Goal: Complete application form: Complete application form

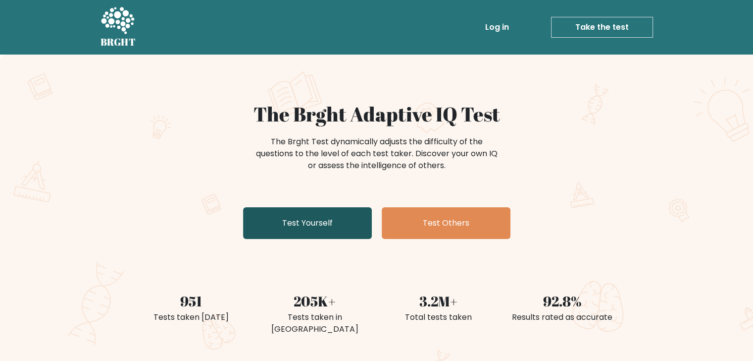
click at [285, 212] on link "Test Yourself" at bounding box center [307, 223] width 129 height 32
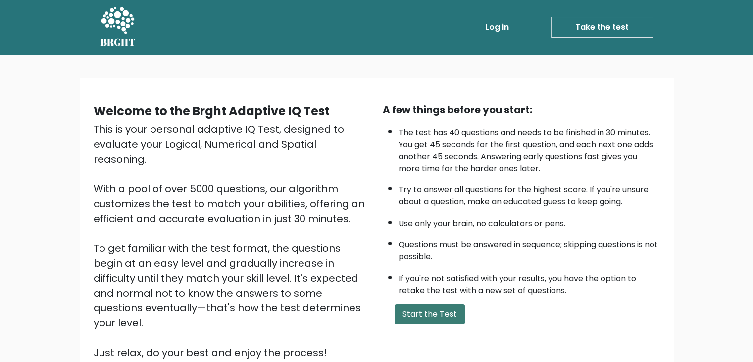
click at [443, 310] on button "Start the Test" at bounding box center [430, 314] width 70 height 20
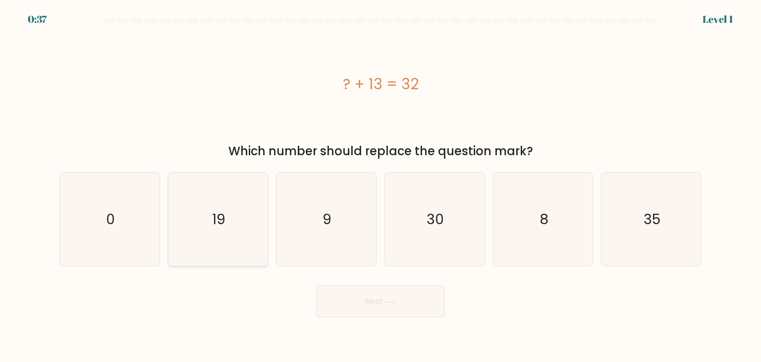
drag, startPoint x: 208, startPoint y: 218, endPoint x: 221, endPoint y: 217, distance: 12.9
click at [208, 218] on icon "19" at bounding box center [217, 218] width 93 height 93
click at [380, 186] on input "b. 19" at bounding box center [380, 183] width 0 height 5
radio input "true"
drag, startPoint x: 360, startPoint y: 298, endPoint x: 354, endPoint y: 292, distance: 9.1
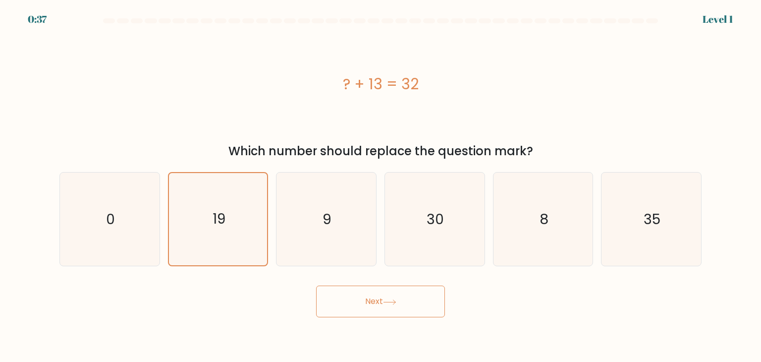
click at [360, 299] on button "Next" at bounding box center [380, 301] width 129 height 32
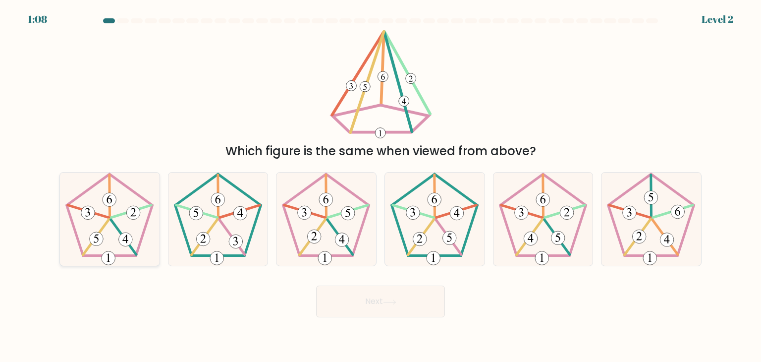
click at [129, 215] on 512 at bounding box center [134, 213] width 14 height 14
click at [380, 186] on input "a." at bounding box center [380, 183] width 0 height 5
radio input "true"
click at [398, 305] on button "Next" at bounding box center [380, 301] width 129 height 32
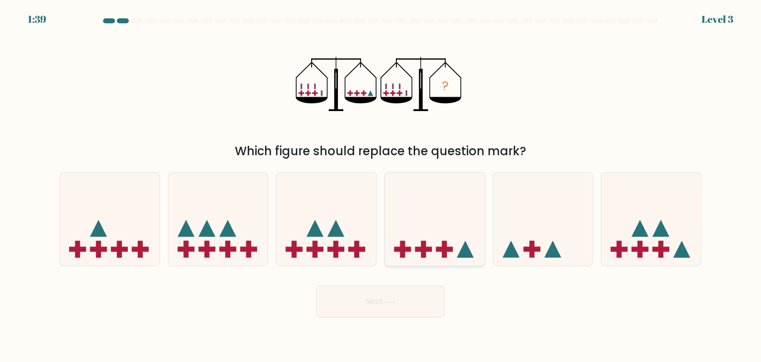
click at [442, 247] on rect at bounding box center [444, 249] width 17 height 5
click at [381, 186] on input "d." at bounding box center [380, 183] width 0 height 5
radio input "true"
click at [401, 290] on button "Next" at bounding box center [380, 301] width 129 height 32
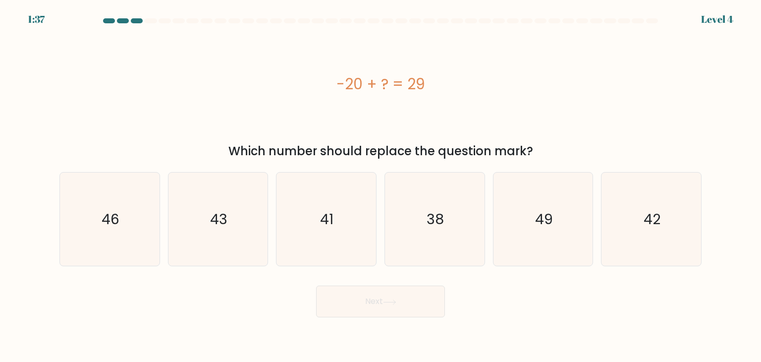
click at [380, 303] on button "Next" at bounding box center [380, 301] width 129 height 32
click at [570, 288] on div "Next" at bounding box center [380, 297] width 654 height 39
drag, startPoint x: 258, startPoint y: 311, endPoint x: 341, endPoint y: 282, distance: 88.3
click at [258, 311] on div "Next" at bounding box center [380, 297] width 654 height 39
click at [549, 233] on icon "49" at bounding box center [542, 218] width 93 height 93
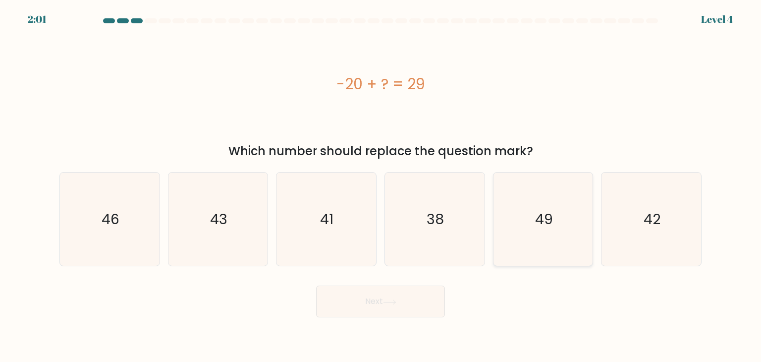
click at [381, 186] on input "e. 49" at bounding box center [380, 183] width 0 height 5
radio input "true"
click at [388, 292] on button "Next" at bounding box center [380, 301] width 129 height 32
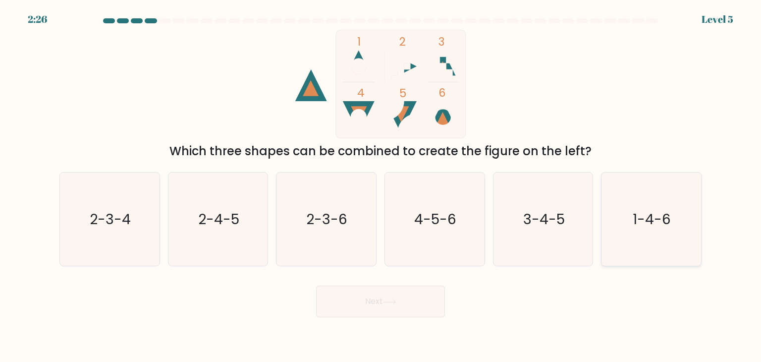
click at [642, 229] on icon "1-4-6" at bounding box center [650, 218] width 93 height 93
click at [381, 186] on input "f. 1-4-6" at bounding box center [380, 183] width 0 height 5
radio input "true"
click at [389, 304] on icon at bounding box center [389, 301] width 13 height 5
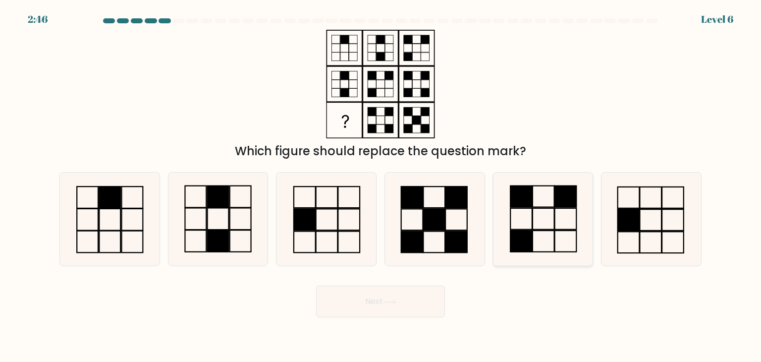
click at [547, 202] on icon at bounding box center [542, 218] width 93 height 93
click at [381, 186] on input "e." at bounding box center [380, 183] width 0 height 5
radio input "true"
click at [413, 300] on button "Next" at bounding box center [380, 301] width 129 height 32
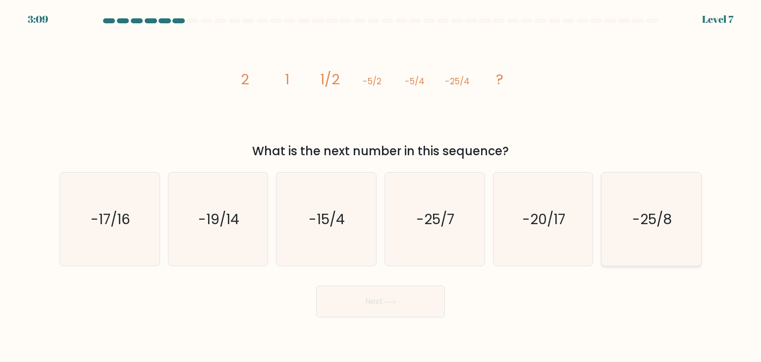
click at [654, 245] on icon "-25/8" at bounding box center [650, 218] width 93 height 93
click at [381, 186] on input "f. -25/8" at bounding box center [380, 183] width 0 height 5
radio input "true"
click at [521, 249] on icon "-20/17" at bounding box center [542, 218] width 93 height 93
click at [381, 186] on input "e. -20/17" at bounding box center [380, 183] width 0 height 5
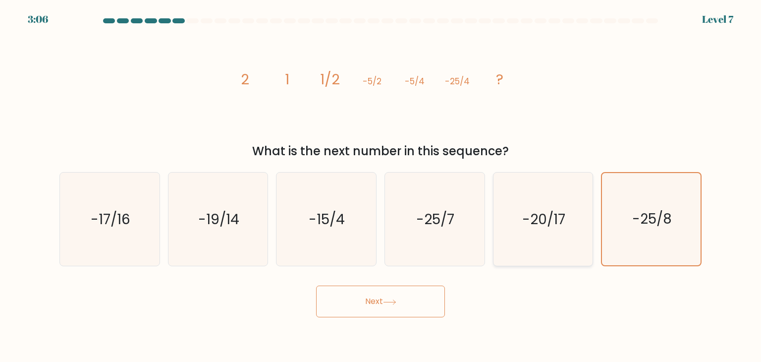
radio input "true"
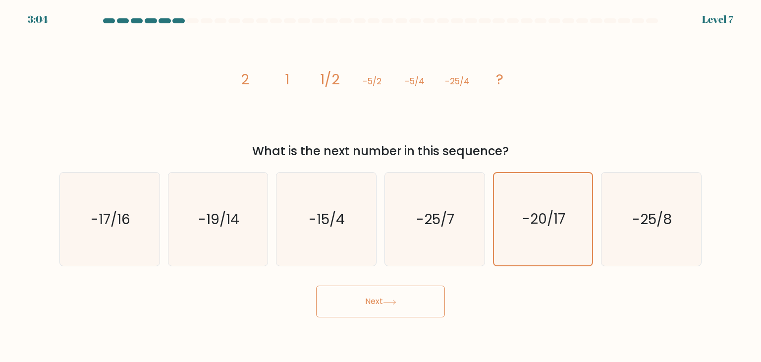
click at [409, 298] on button "Next" at bounding box center [380, 301] width 129 height 32
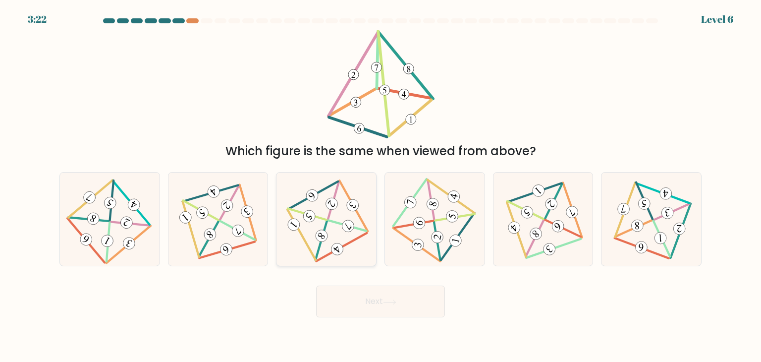
click at [327, 221] on 497 at bounding box center [321, 240] width 39 height 39
click at [380, 186] on input "c." at bounding box center [380, 183] width 0 height 5
radio input "true"
click at [414, 308] on button "Next" at bounding box center [380, 301] width 129 height 32
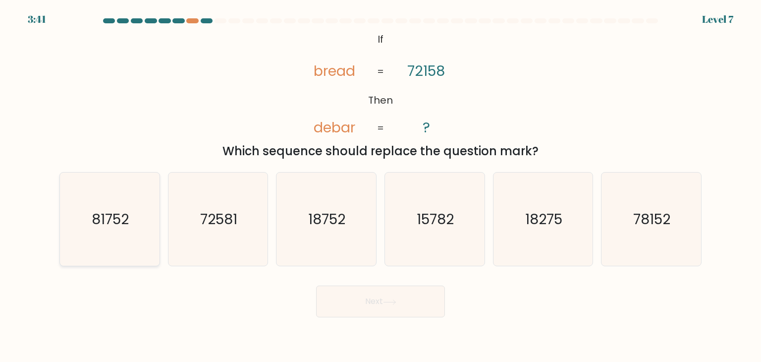
drag, startPoint x: 120, startPoint y: 219, endPoint x: 127, endPoint y: 220, distance: 6.6
click at [120, 219] on text "81752" at bounding box center [110, 219] width 37 height 20
click at [380, 186] on input "a. 81752" at bounding box center [380, 183] width 0 height 5
radio input "true"
click at [382, 299] on button "Next" at bounding box center [380, 301] width 129 height 32
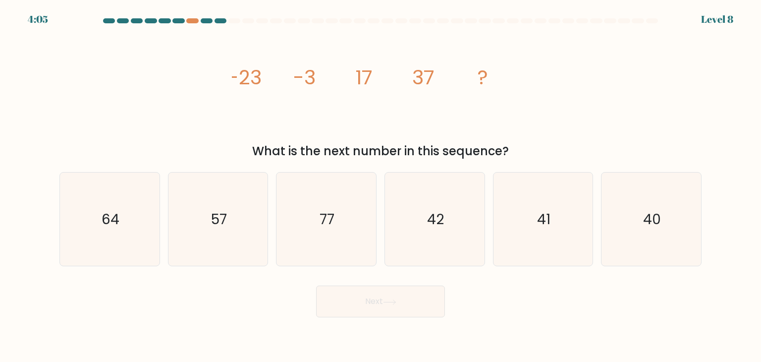
click at [368, 113] on icon "image/svg+xml -23 -3 17 37 ?" at bounding box center [380, 84] width 297 height 108
click at [201, 216] on icon "57" at bounding box center [217, 218] width 93 height 93
click at [380, 186] on input "b. 57" at bounding box center [380, 183] width 0 height 5
radio input "true"
click at [376, 292] on button "Next" at bounding box center [380, 301] width 129 height 32
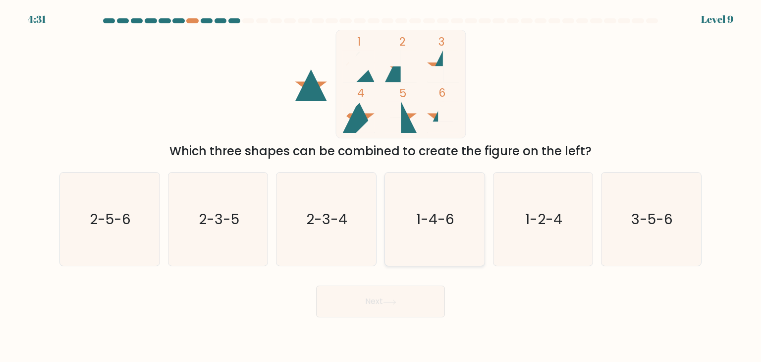
click at [421, 229] on icon "1-4-6" at bounding box center [434, 218] width 93 height 93
click at [381, 186] on input "d. 1-4-6" at bounding box center [380, 183] width 0 height 5
radio input "true"
click at [415, 300] on button "Next" at bounding box center [380, 301] width 129 height 32
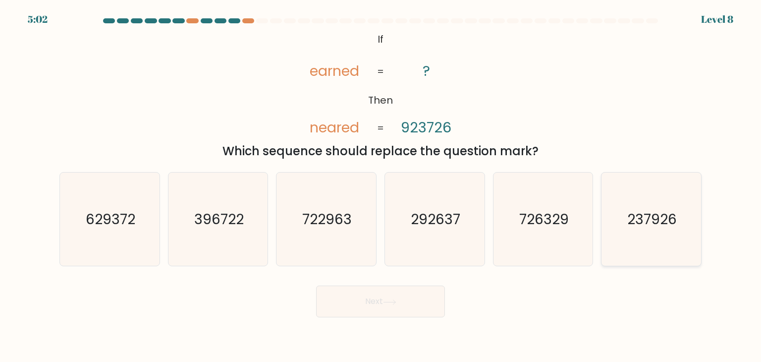
click at [677, 231] on icon "237926" at bounding box center [650, 218] width 93 height 93
click at [381, 186] on input "f. 237926" at bounding box center [380, 183] width 0 height 5
radio input "true"
click at [392, 296] on button "Next" at bounding box center [380, 301] width 129 height 32
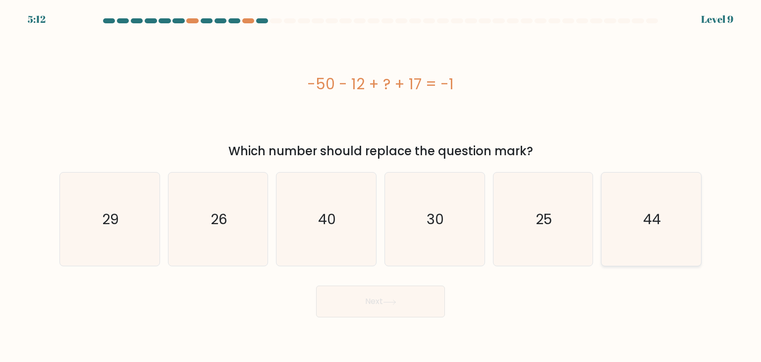
drag, startPoint x: 647, startPoint y: 230, endPoint x: 616, endPoint y: 250, distance: 36.3
click at [647, 230] on icon "44" at bounding box center [650, 218] width 93 height 93
click at [381, 186] on input "f. 44" at bounding box center [380, 183] width 0 height 5
radio input "true"
click at [435, 300] on button "Next" at bounding box center [380, 301] width 129 height 32
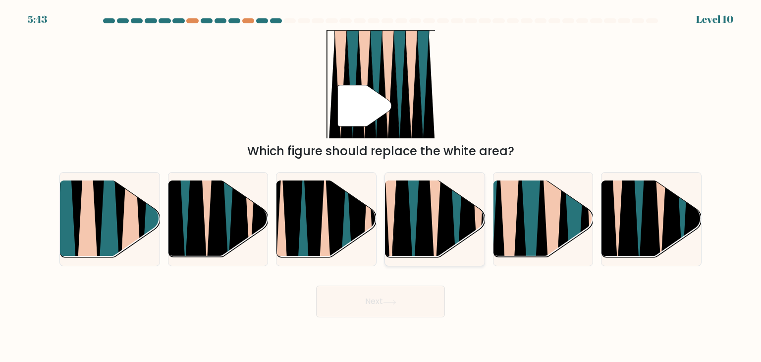
click at [412, 222] on icon at bounding box center [413, 179] width 22 height 199
click at [381, 186] on input "d." at bounding box center [380, 183] width 0 height 5
radio input "true"
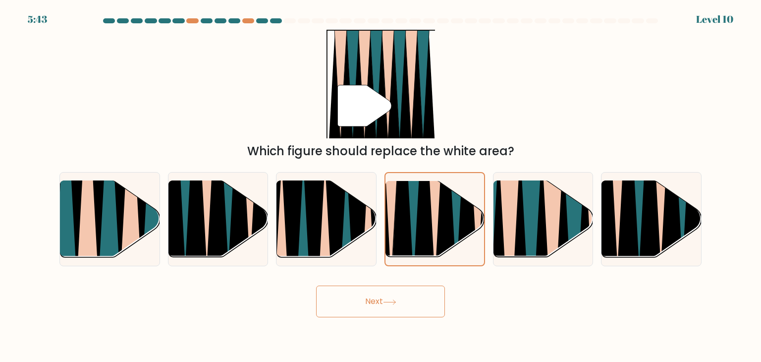
click at [402, 300] on button "Next" at bounding box center [380, 301] width 129 height 32
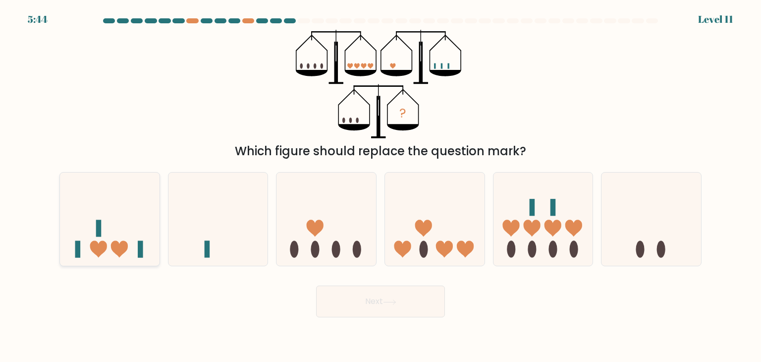
click at [117, 236] on icon at bounding box center [110, 219] width 100 height 82
click at [380, 186] on input "a." at bounding box center [380, 183] width 0 height 5
radio input "true"
click at [397, 308] on button "Next" at bounding box center [380, 301] width 129 height 32
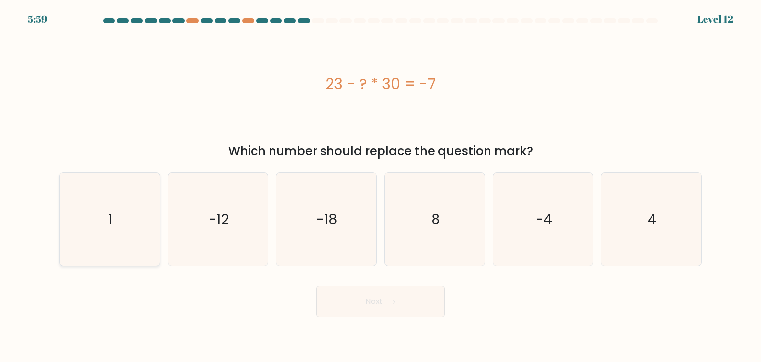
click at [122, 212] on icon "1" at bounding box center [109, 218] width 93 height 93
click at [380, 186] on input "a. 1" at bounding box center [380, 183] width 0 height 5
radio input "true"
click at [392, 315] on button "Next" at bounding box center [380, 301] width 129 height 32
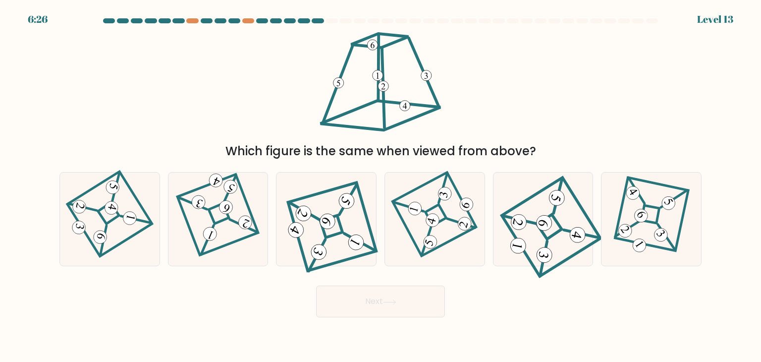
click at [545, 292] on div "Next" at bounding box center [380, 297] width 654 height 39
click at [358, 238] on 844 at bounding box center [356, 242] width 21 height 21
click at [380, 186] on input "c." at bounding box center [380, 183] width 0 height 5
radio input "true"
click at [396, 300] on icon at bounding box center [389, 301] width 13 height 5
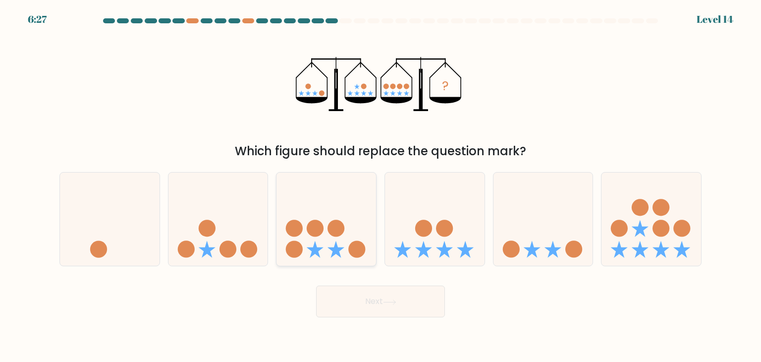
click at [311, 238] on icon at bounding box center [326, 219] width 100 height 82
click at [380, 186] on input "c." at bounding box center [380, 183] width 0 height 5
radio input "true"
click at [382, 293] on button "Next" at bounding box center [380, 301] width 129 height 32
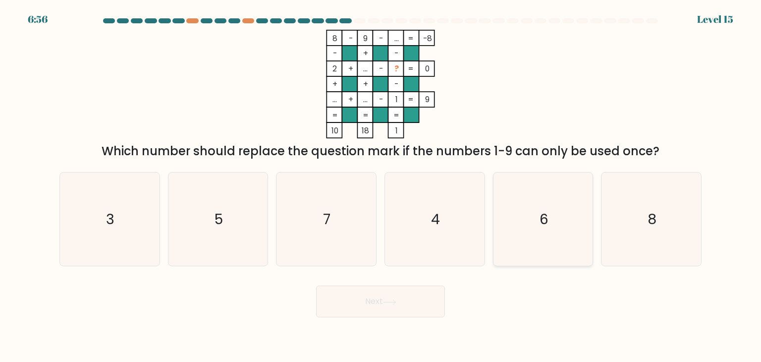
click at [513, 202] on icon "6" at bounding box center [542, 218] width 93 height 93
click at [381, 186] on input "e. 6" at bounding box center [380, 183] width 0 height 5
radio input "true"
click at [371, 300] on button "Next" at bounding box center [380, 301] width 129 height 32
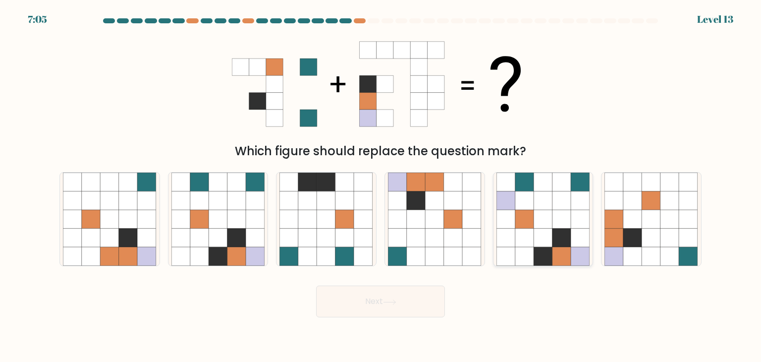
click at [566, 237] on icon at bounding box center [561, 237] width 19 height 19
click at [381, 186] on input "e." at bounding box center [380, 183] width 0 height 5
radio input "true"
drag, startPoint x: 414, startPoint y: 296, endPoint x: 398, endPoint y: 258, distance: 40.6
click at [413, 296] on button "Next" at bounding box center [380, 301] width 129 height 32
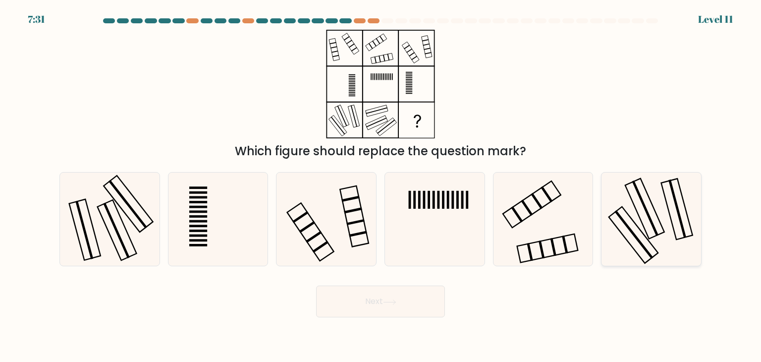
drag, startPoint x: 677, startPoint y: 236, endPoint x: 523, endPoint y: 288, distance: 162.1
click at [676, 236] on icon at bounding box center [650, 218] width 93 height 93
click at [381, 186] on input "f." at bounding box center [380, 183] width 0 height 5
radio input "true"
click at [390, 306] on button "Next" at bounding box center [380, 301] width 129 height 32
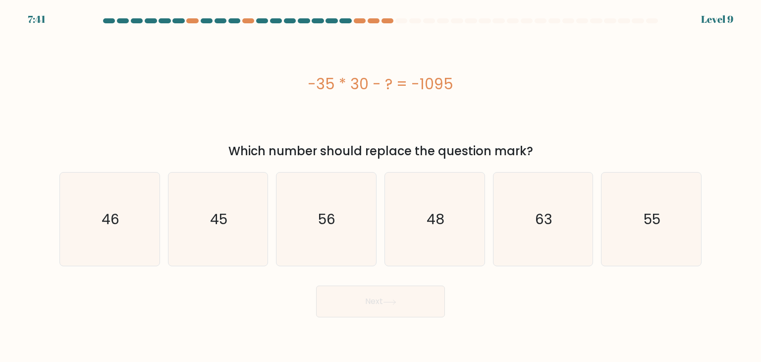
click at [301, 88] on div "-35 * 30 - ? = -1095" at bounding box center [380, 84] width 642 height 22
drag, startPoint x: 188, startPoint y: 202, endPoint x: 256, endPoint y: 226, distance: 72.2
click at [189, 202] on icon "45" at bounding box center [217, 218] width 93 height 93
click at [380, 186] on input "b. 45" at bounding box center [380, 183] width 0 height 5
radio input "true"
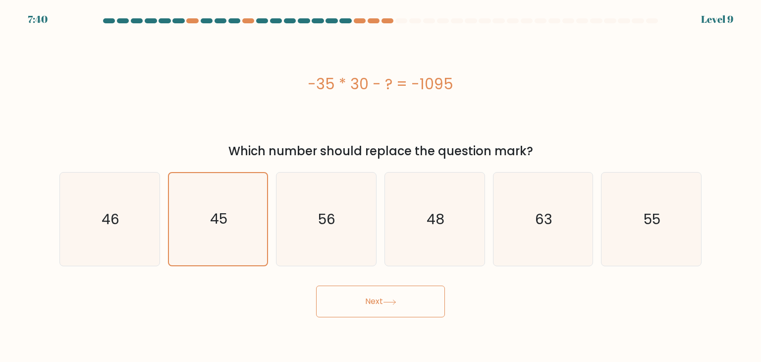
click at [353, 302] on button "Next" at bounding box center [380, 301] width 129 height 32
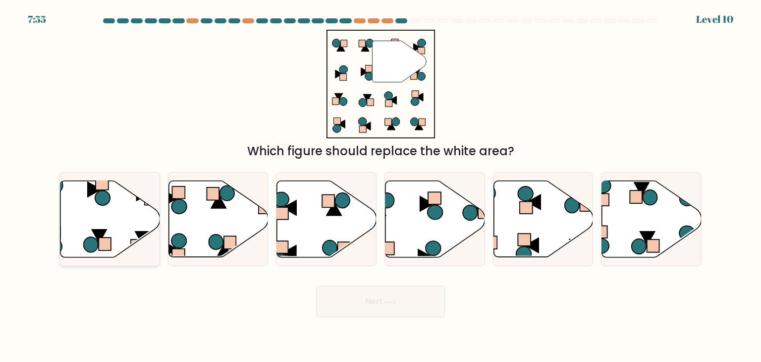
click at [95, 223] on icon at bounding box center [110, 219] width 100 height 76
click at [380, 186] on input "a." at bounding box center [380, 183] width 0 height 5
radio input "true"
click at [390, 304] on icon at bounding box center [389, 301] width 13 height 5
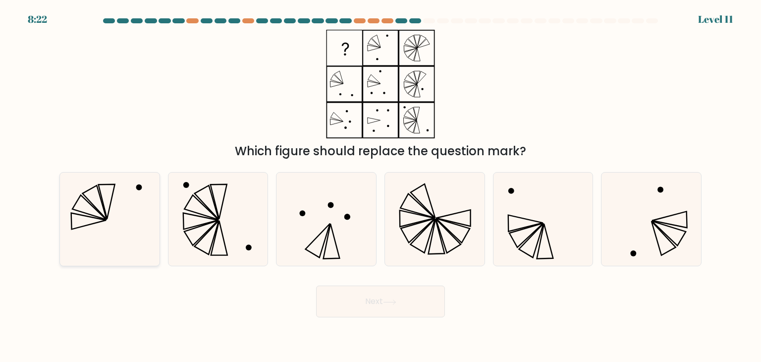
click at [79, 226] on icon at bounding box center [88, 221] width 35 height 16
click at [380, 186] on input "a." at bounding box center [380, 183] width 0 height 5
radio input "true"
click at [412, 302] on button "Next" at bounding box center [380, 301] width 129 height 32
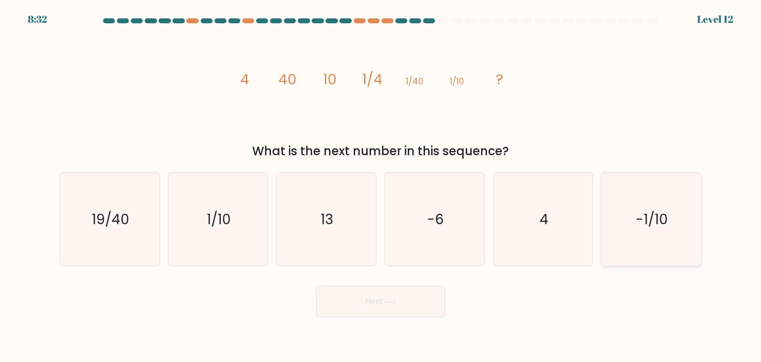
click at [642, 218] on text "-1/10" at bounding box center [652, 219] width 32 height 20
click at [381, 186] on input "f. -1/10" at bounding box center [380, 183] width 0 height 5
radio input "true"
click at [395, 306] on button "Next" at bounding box center [380, 301] width 129 height 32
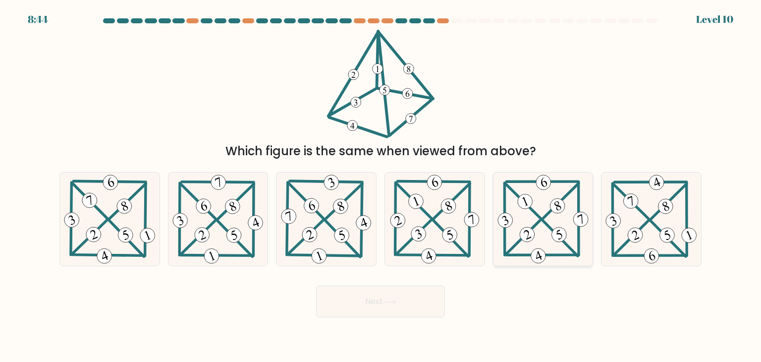
click at [526, 207] on 711 at bounding box center [524, 201] width 19 height 19
click at [381, 186] on input "e." at bounding box center [380, 183] width 0 height 5
radio input "true"
click at [410, 306] on button "Next" at bounding box center [380, 301] width 129 height 32
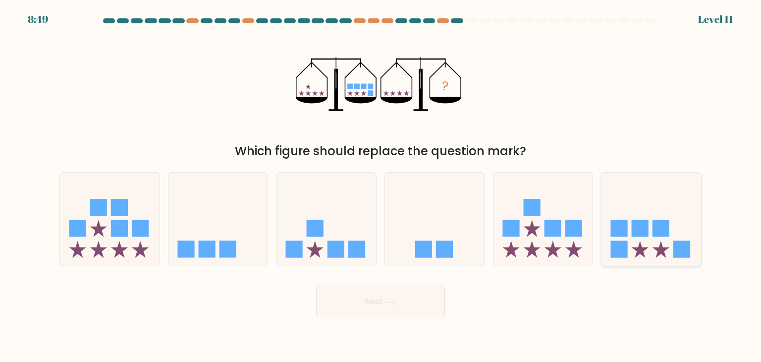
click at [624, 242] on rect at bounding box center [619, 249] width 17 height 17
click at [381, 186] on input "f." at bounding box center [380, 183] width 0 height 5
radio input "true"
click at [394, 310] on button "Next" at bounding box center [380, 301] width 129 height 32
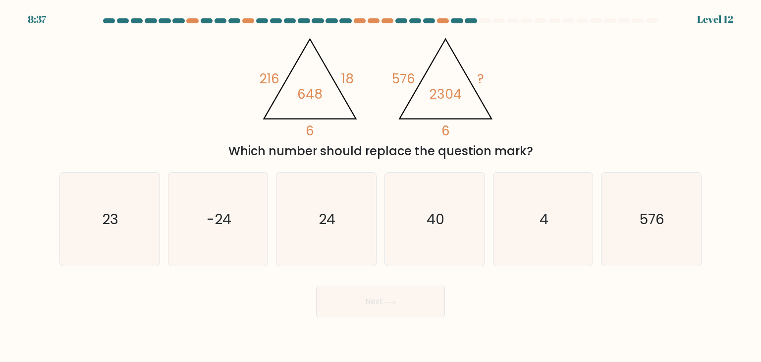
drag, startPoint x: 491, startPoint y: 346, endPoint x: 490, endPoint y: 341, distance: 5.6
click at [491, 346] on body "8:37 Level 12" at bounding box center [380, 181] width 761 height 362
click at [542, 238] on icon "4" at bounding box center [542, 218] width 93 height 93
click at [381, 186] on input "e. 4" at bounding box center [380, 183] width 0 height 5
radio input "true"
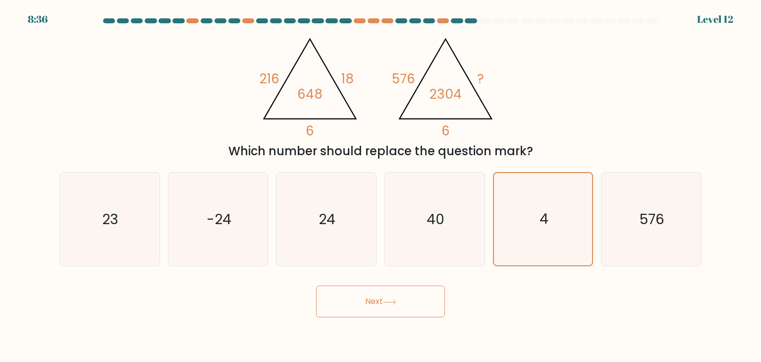
click at [428, 299] on button "Next" at bounding box center [380, 301] width 129 height 32
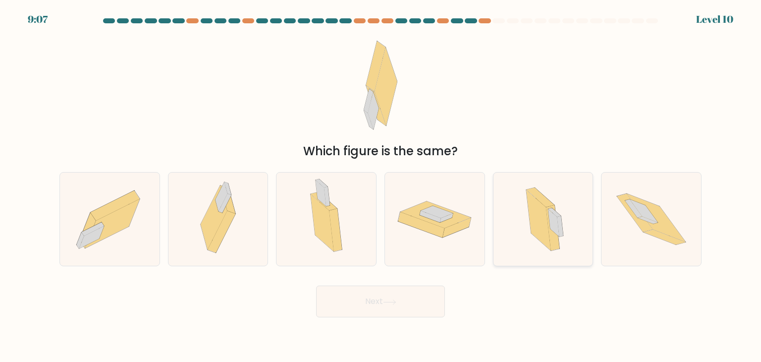
click at [549, 225] on icon at bounding box center [552, 228] width 13 height 46
click at [381, 186] on input "e." at bounding box center [380, 183] width 0 height 5
radio input "true"
drag, startPoint x: 401, startPoint y: 298, endPoint x: 459, endPoint y: 245, distance: 78.2
click at [401, 298] on button "Next" at bounding box center [380, 301] width 129 height 32
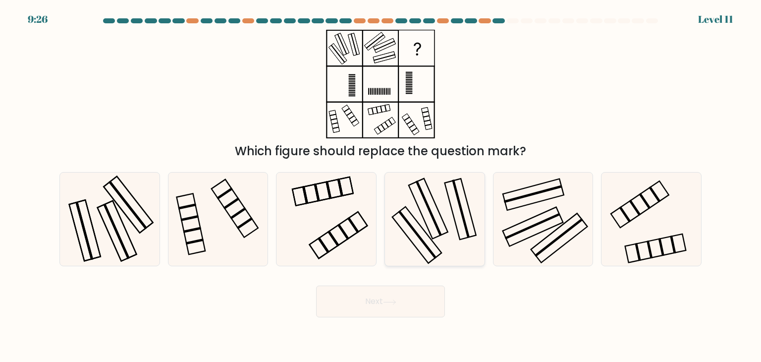
click at [436, 232] on icon at bounding box center [434, 218] width 93 height 93
click at [381, 186] on input "d." at bounding box center [380, 183] width 0 height 5
radio input "true"
click at [426, 292] on button "Next" at bounding box center [380, 301] width 129 height 32
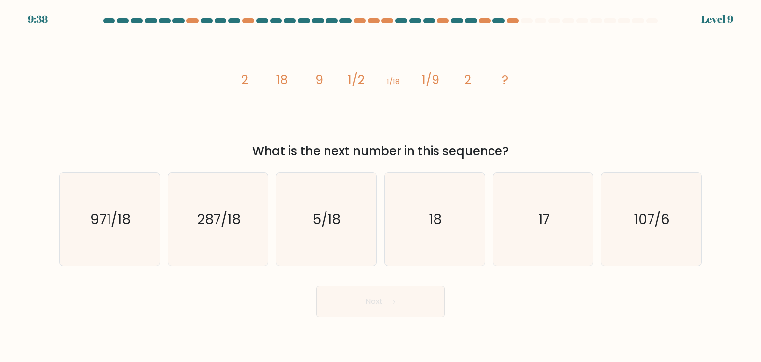
click at [434, 114] on icon "image/svg+xml 2 18 9 1/2 1/18 1/9 2 ?" at bounding box center [380, 84] width 297 height 108
click at [440, 228] on text "18" at bounding box center [435, 219] width 13 height 20
click at [381, 186] on input "d. 18" at bounding box center [380, 183] width 0 height 5
radio input "true"
click at [430, 297] on button "Next" at bounding box center [380, 301] width 129 height 32
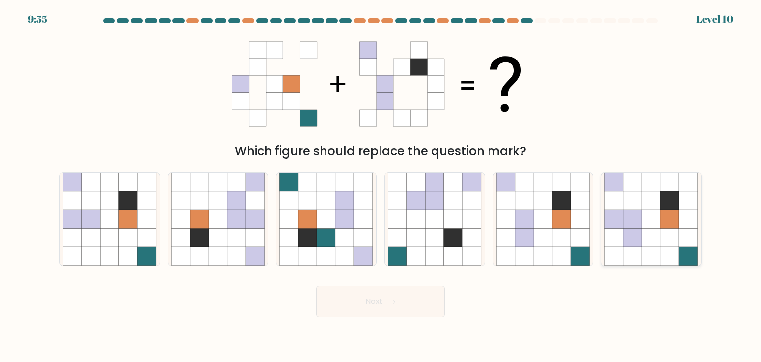
click at [640, 225] on icon at bounding box center [632, 218] width 19 height 19
click at [381, 186] on input "f." at bounding box center [380, 183] width 0 height 5
radio input "true"
click at [409, 308] on button "Next" at bounding box center [380, 301] width 129 height 32
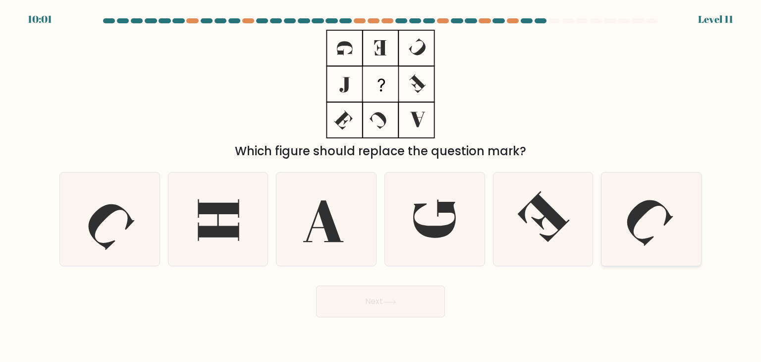
click at [652, 218] on icon at bounding box center [650, 218] width 93 height 93
click at [381, 186] on input "f." at bounding box center [380, 183] width 0 height 5
radio input "true"
click at [407, 298] on button "Next" at bounding box center [380, 301] width 129 height 32
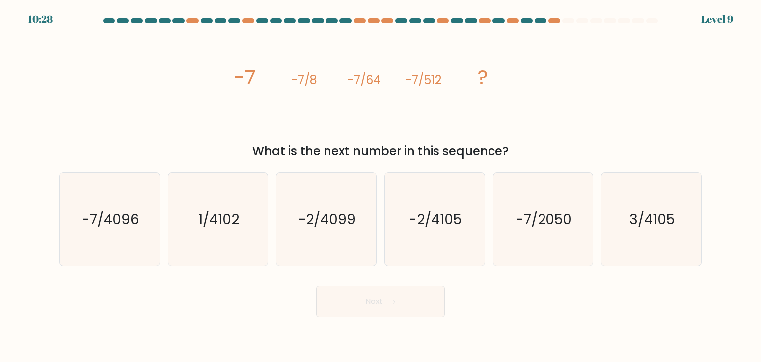
click at [485, 283] on div "Next" at bounding box center [380, 297] width 654 height 39
click at [482, 320] on body "10:08 Level 9" at bounding box center [380, 181] width 761 height 362
click at [118, 208] on icon "-7/4096" at bounding box center [109, 218] width 93 height 93
click at [380, 186] on input "a. -7/4096" at bounding box center [380, 183] width 0 height 5
radio input "true"
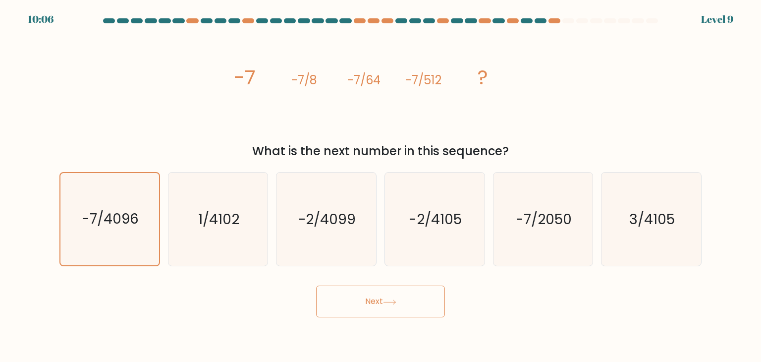
click at [398, 308] on button "Next" at bounding box center [380, 301] width 129 height 32
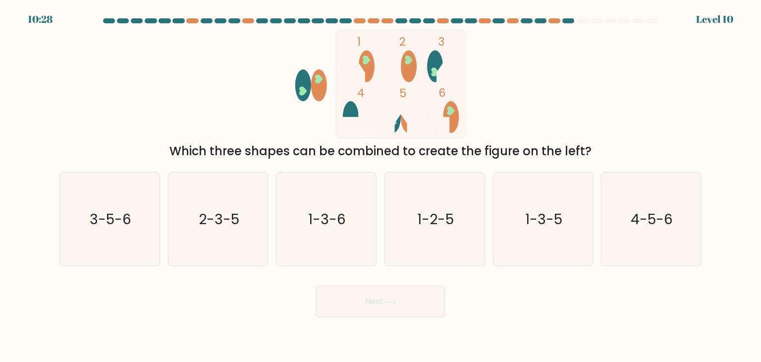
drag, startPoint x: 575, startPoint y: 248, endPoint x: 466, endPoint y: 277, distance: 112.7
click at [575, 249] on icon "1-3-5" at bounding box center [542, 218] width 93 height 93
click at [381, 186] on input "e. 1-3-5" at bounding box center [380, 183] width 0 height 5
radio input "true"
click at [424, 294] on button "Next" at bounding box center [380, 301] width 129 height 32
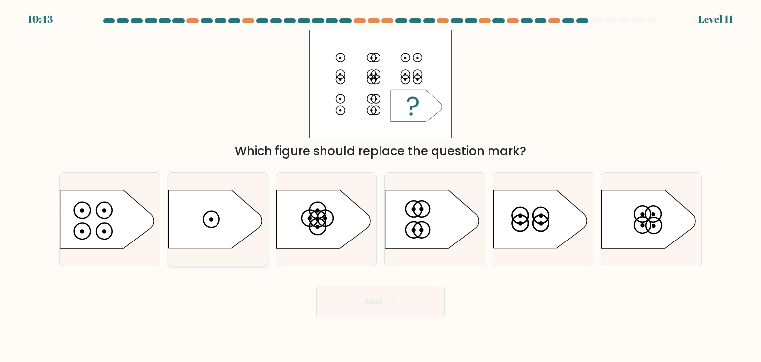
drag, startPoint x: 222, startPoint y: 205, endPoint x: 420, endPoint y: 266, distance: 206.9
click at [222, 205] on icon at bounding box center [214, 219] width 93 height 58
click at [380, 186] on input "b." at bounding box center [380, 183] width 0 height 5
radio input "true"
click at [417, 301] on button "Next" at bounding box center [380, 301] width 129 height 32
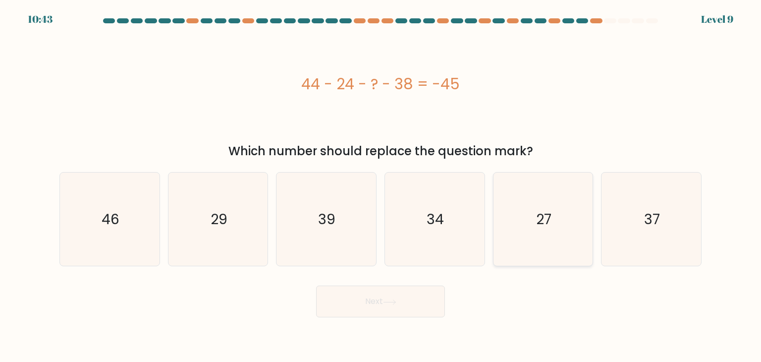
click at [540, 210] on text "27" at bounding box center [543, 219] width 15 height 20
click at [381, 186] on input "e. 27" at bounding box center [380, 183] width 0 height 5
radio input "true"
click at [372, 311] on button "Next" at bounding box center [380, 301] width 129 height 32
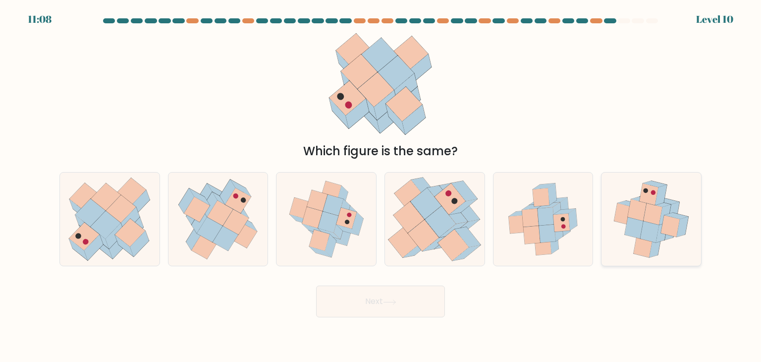
click at [665, 229] on icon at bounding box center [670, 226] width 19 height 22
click at [381, 186] on input "f." at bounding box center [380, 183] width 0 height 5
radio input "true"
click at [390, 294] on button "Next" at bounding box center [380, 301] width 129 height 32
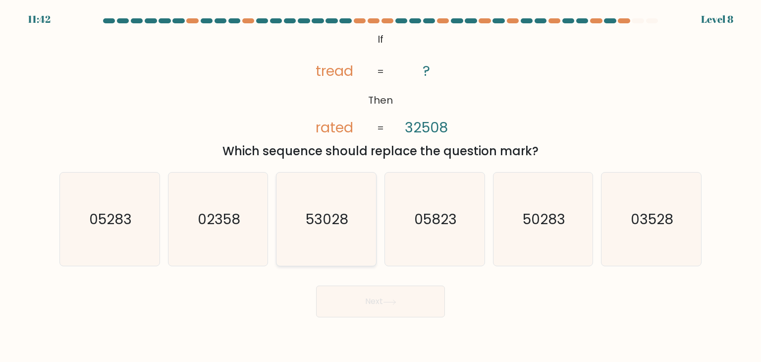
click at [321, 228] on text "53028" at bounding box center [327, 219] width 43 height 20
click at [380, 186] on input "c. 53028" at bounding box center [380, 183] width 0 height 5
radio input "true"
click at [372, 302] on button "Next" at bounding box center [380, 301] width 129 height 32
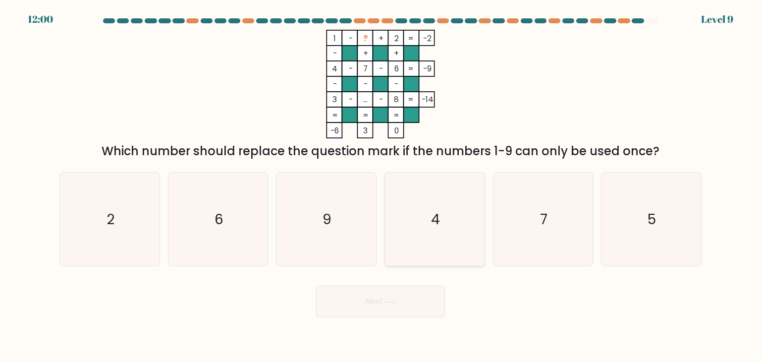
click at [454, 220] on icon "4" at bounding box center [434, 218] width 93 height 93
click at [381, 186] on input "d. 4" at bounding box center [380, 183] width 0 height 5
radio input "true"
click at [441, 299] on button "Next" at bounding box center [380, 301] width 129 height 32
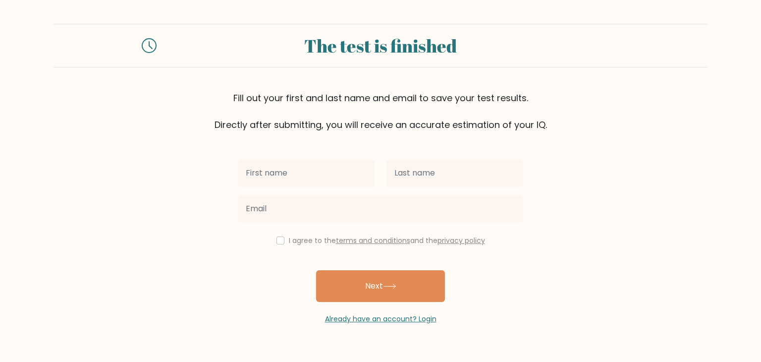
click at [318, 179] on input "text" at bounding box center [306, 173] width 137 height 28
type input "Hazel"
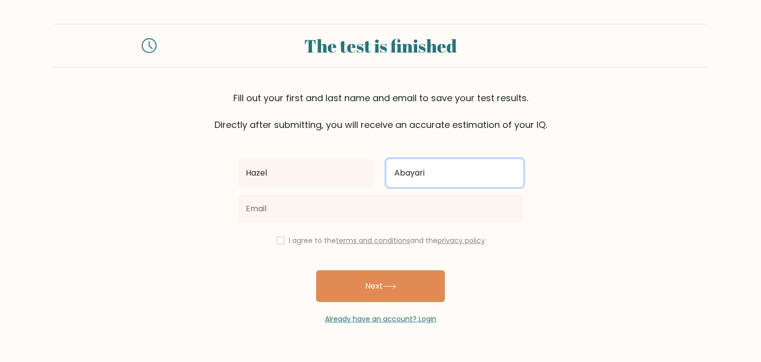
type input "Abayari"
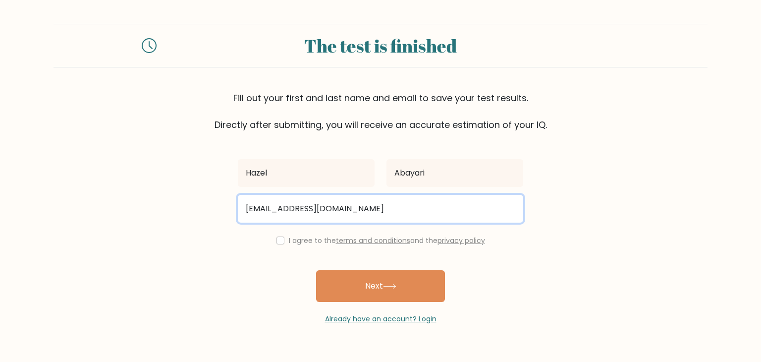
type input "hazelabayari09@gmail.com"
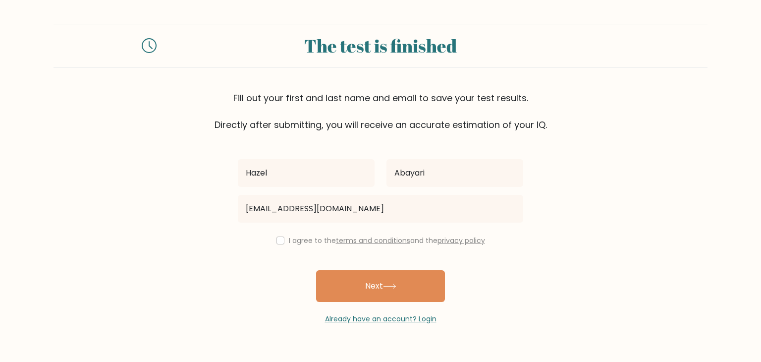
drag, startPoint x: 272, startPoint y: 244, endPoint x: 277, endPoint y: 244, distance: 5.0
click at [276, 244] on div "I agree to the terms and conditions and the privacy policy" at bounding box center [380, 240] width 297 height 12
click at [281, 239] on input "checkbox" at bounding box center [280, 240] width 8 height 8
checkbox input "true"
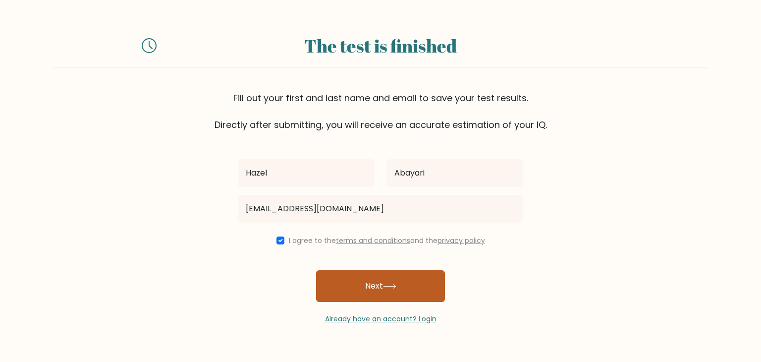
click at [375, 292] on button "Next" at bounding box center [380, 286] width 129 height 32
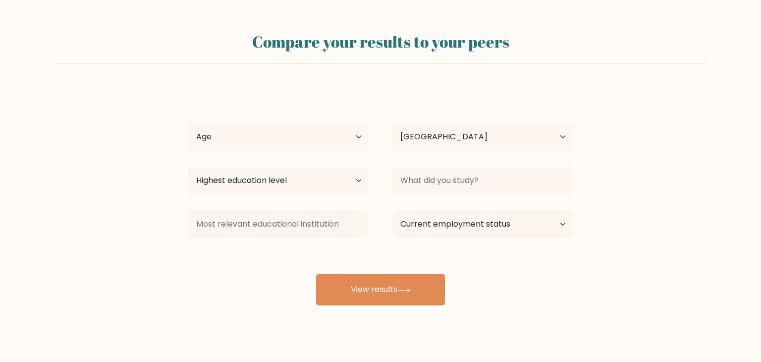
select select "PH"
click at [332, 137] on select "Age Under [DEMOGRAPHIC_DATA] [DEMOGRAPHIC_DATA] [DEMOGRAPHIC_DATA] [DEMOGRAPHIC…" at bounding box center [275, 137] width 180 height 28
select select "25_34"
click at [185, 123] on select "Age Under [DEMOGRAPHIC_DATA] [DEMOGRAPHIC_DATA] [DEMOGRAPHIC_DATA] [DEMOGRAPHIC…" at bounding box center [275, 137] width 180 height 28
click at [334, 183] on select "Highest education level No schooling Primary Lower Secondary Upper Secondary Oc…" at bounding box center [275, 180] width 180 height 28
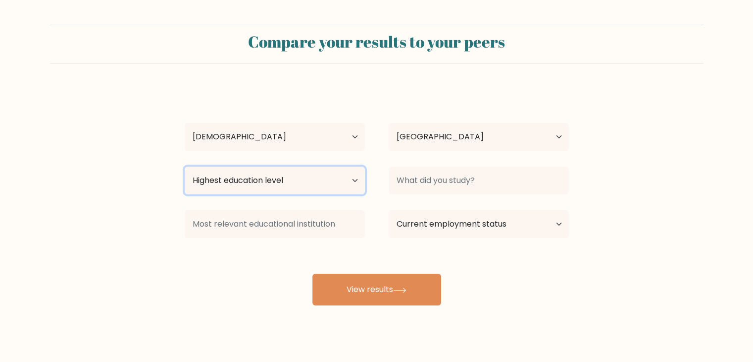
select select "bachelors_degree"
click at [185, 166] on select "Highest education level No schooling Primary Lower Secondary Upper Secondary Oc…" at bounding box center [275, 180] width 180 height 28
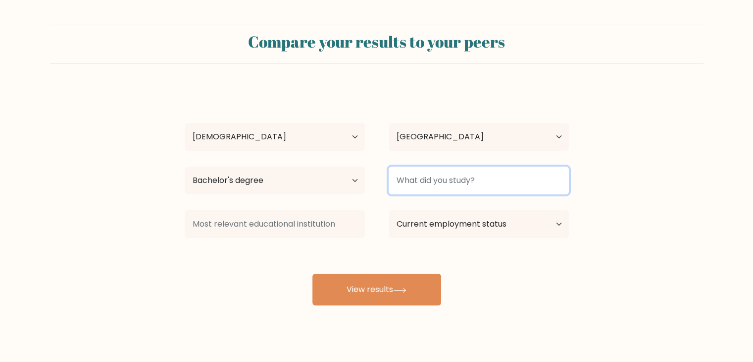
click at [458, 182] on input at bounding box center [479, 180] width 180 height 28
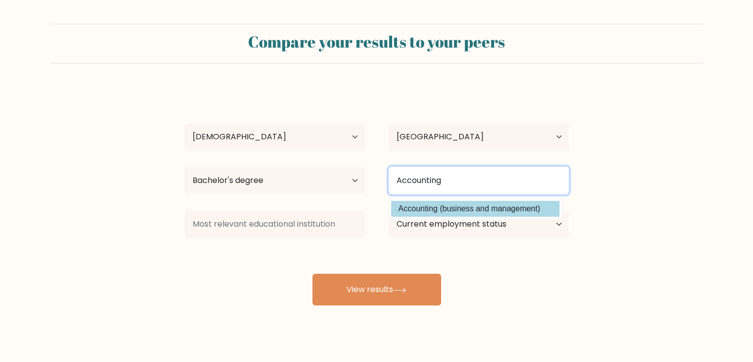
type input "Accounting"
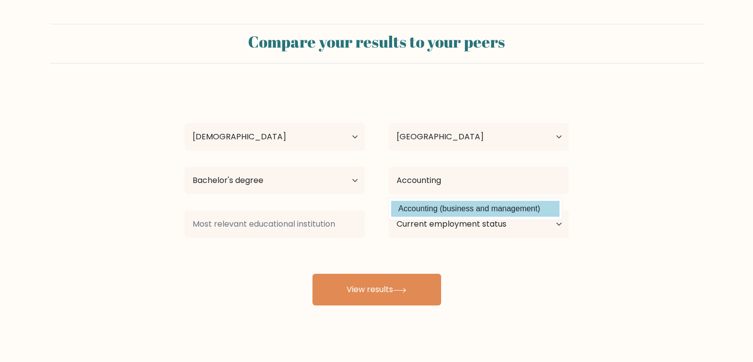
click at [458, 202] on div "[PERSON_NAME] Age Under [DEMOGRAPHIC_DATA] [DEMOGRAPHIC_DATA] [DEMOGRAPHIC_DATA…" at bounding box center [377, 196] width 396 height 218
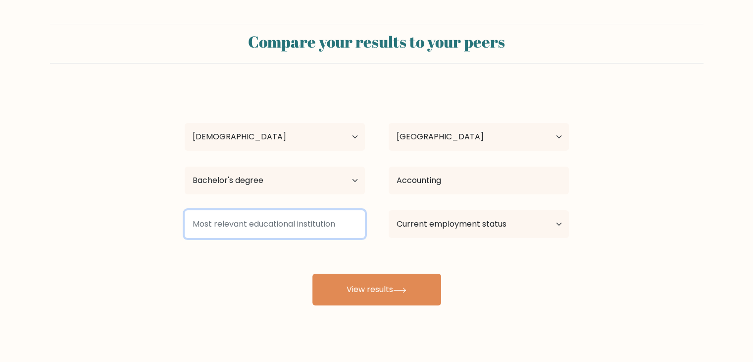
click at [281, 226] on input at bounding box center [275, 224] width 180 height 28
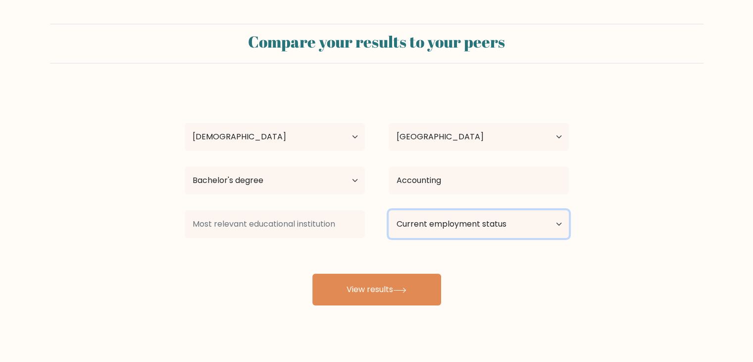
click at [422, 226] on select "Current employment status Employed Student Retired Other / prefer not to answer" at bounding box center [479, 224] width 180 height 28
click at [389, 210] on select "Current employment status Employed Student Retired Other / prefer not to answer" at bounding box center [479, 224] width 180 height 28
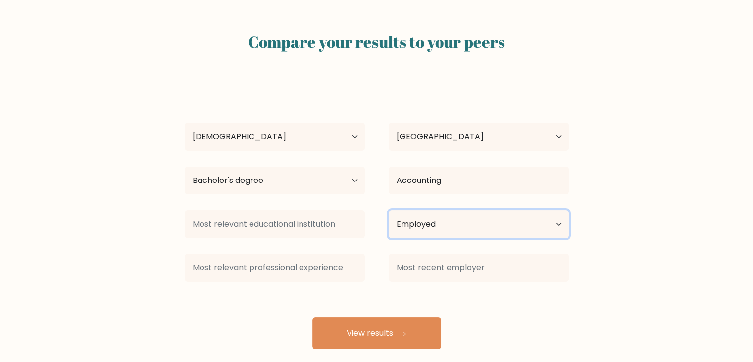
click at [483, 220] on select "Current employment status Employed Student Retired Other / prefer not to answer" at bounding box center [479, 224] width 180 height 28
select select "other"
click at [389, 210] on select "Current employment status Employed Student Retired Other / prefer not to answer" at bounding box center [479, 224] width 180 height 28
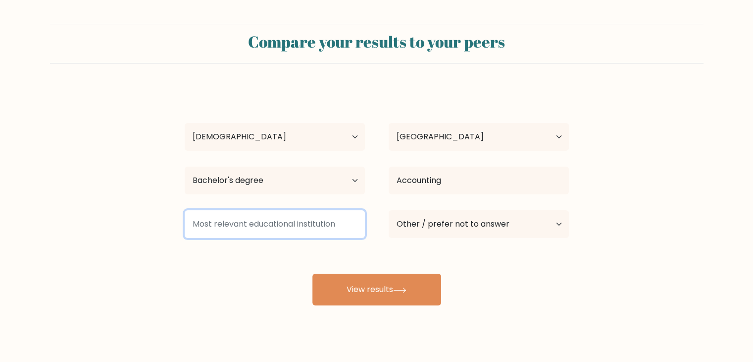
click at [295, 224] on input at bounding box center [275, 224] width 180 height 28
drag, startPoint x: 353, startPoint y: 228, endPoint x: 176, endPoint y: 224, distance: 176.4
click at [176, 224] on div at bounding box center [275, 224] width 204 height 36
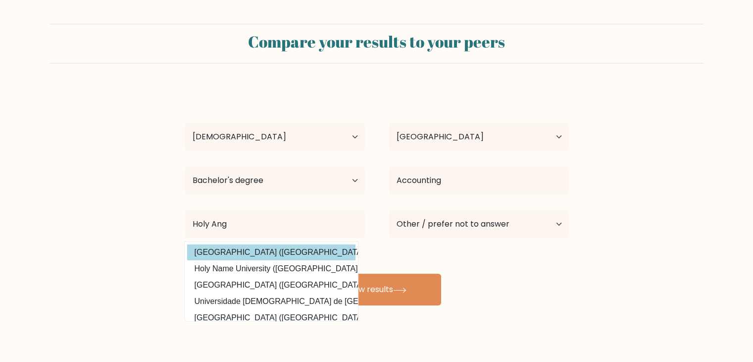
click at [269, 252] on option "[GEOGRAPHIC_DATA] ([GEOGRAPHIC_DATA])" at bounding box center [271, 252] width 168 height 16
type input "[GEOGRAPHIC_DATA]"
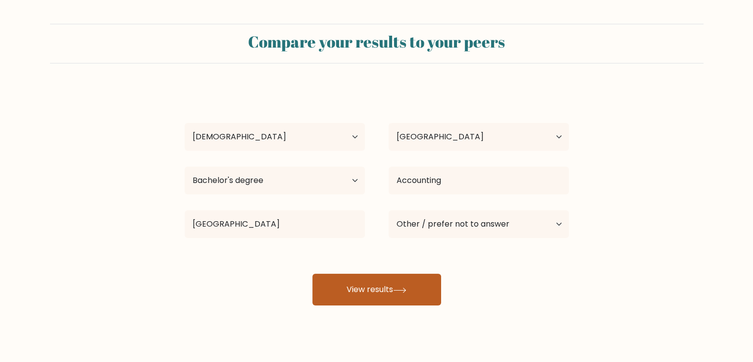
click at [417, 293] on button "View results" at bounding box center [376, 289] width 129 height 32
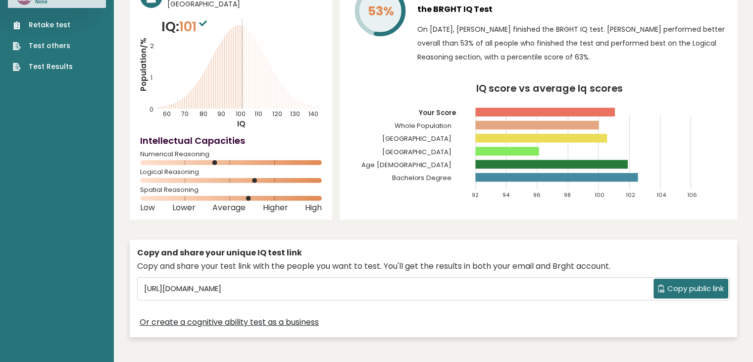
scroll to position [99, 0]
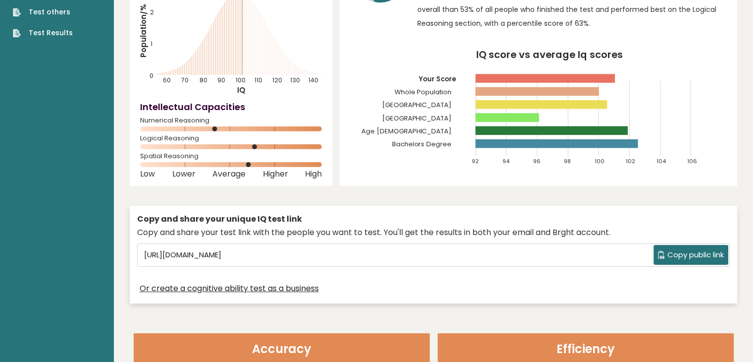
click at [682, 255] on span "Copy public link" at bounding box center [696, 254] width 56 height 11
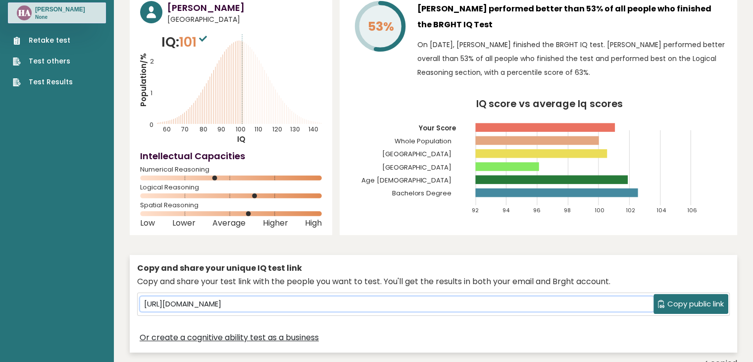
scroll to position [50, 0]
